Goal: Task Accomplishment & Management: Complete application form

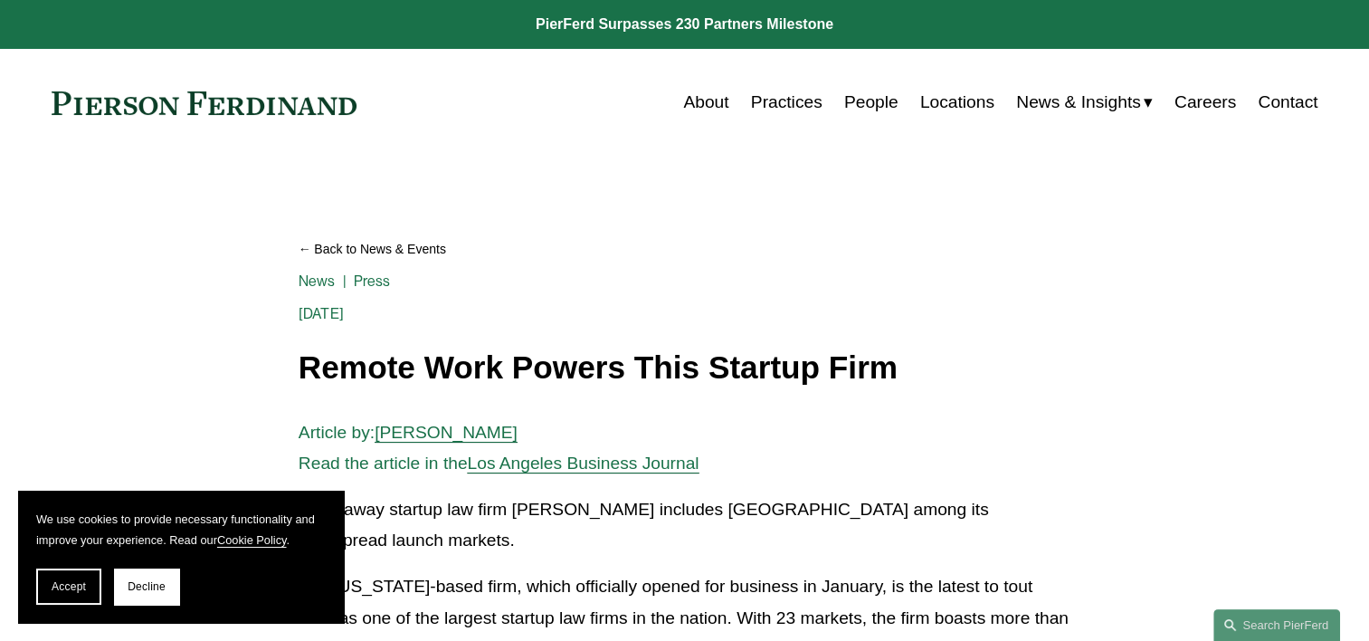
click at [1201, 101] on link "Careers" at bounding box center [1205, 102] width 62 height 34
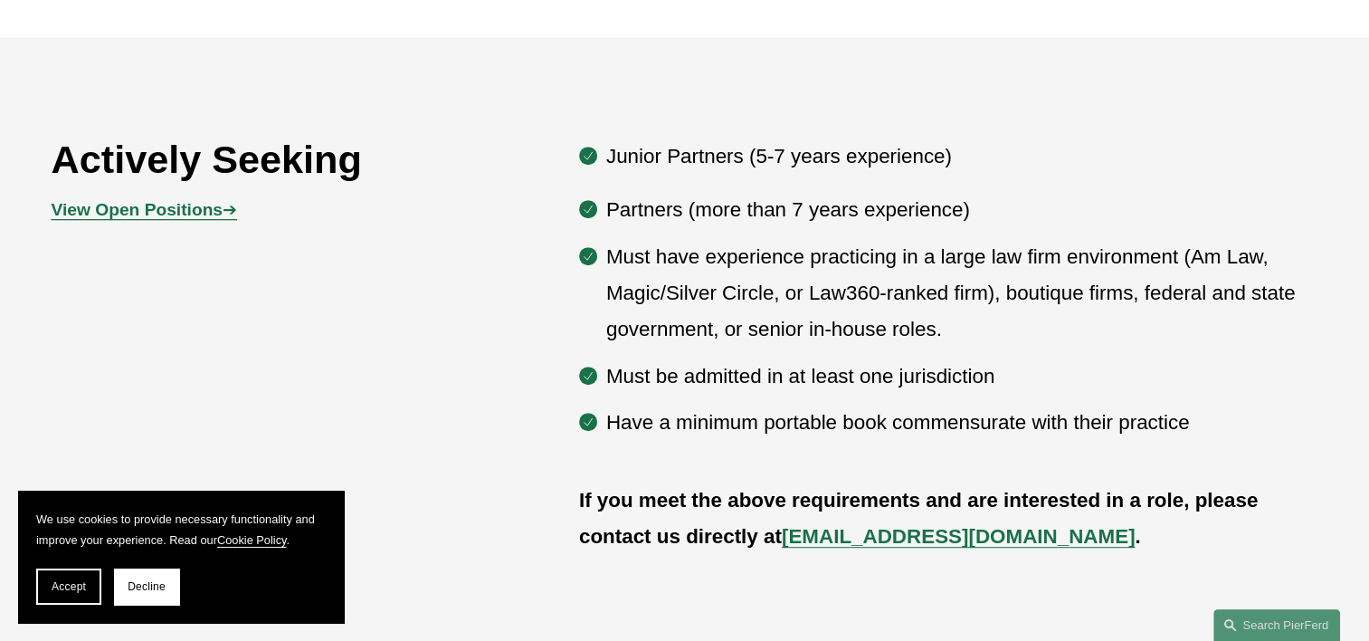
scroll to position [905, 0]
click at [50, 588] on button "Accept" at bounding box center [68, 586] width 65 height 36
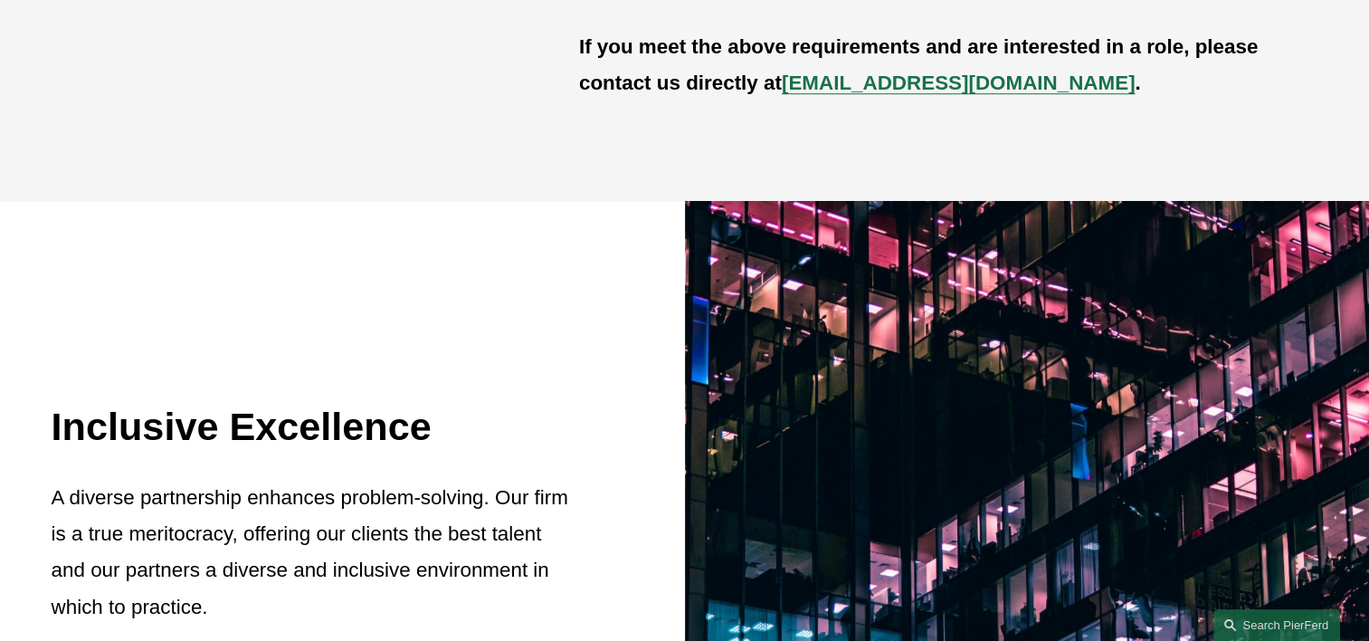
scroll to position [814, 0]
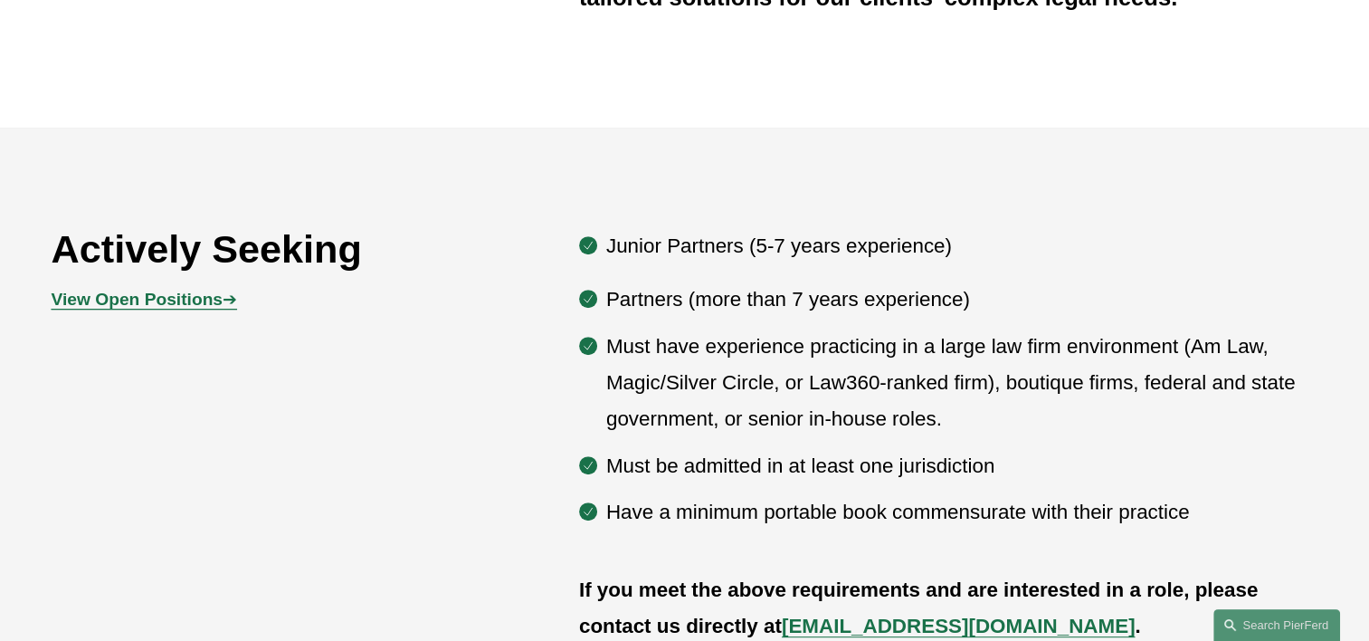
click at [193, 311] on p "View Open Positions ➔" at bounding box center [210, 300] width 317 height 32
click at [195, 307] on strong "View Open Positions" at bounding box center [137, 299] width 171 height 19
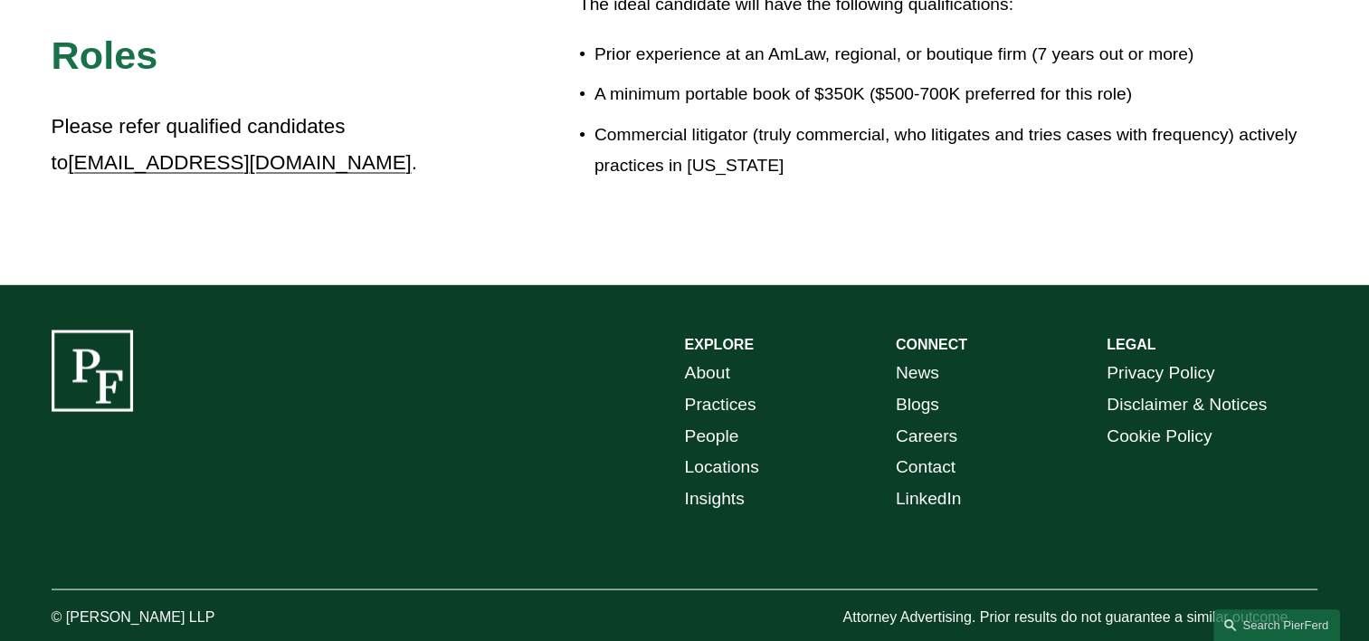
scroll to position [3402, 0]
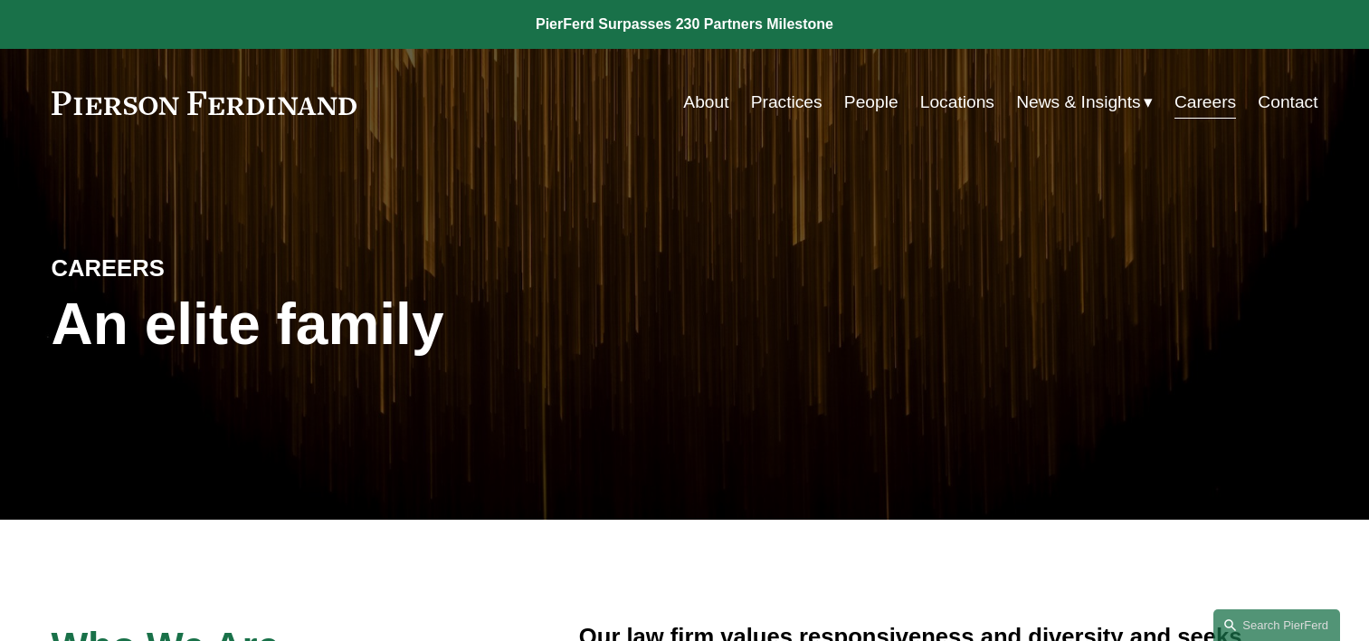
scroll to position [814, 0]
